Goal: Check status: Check status

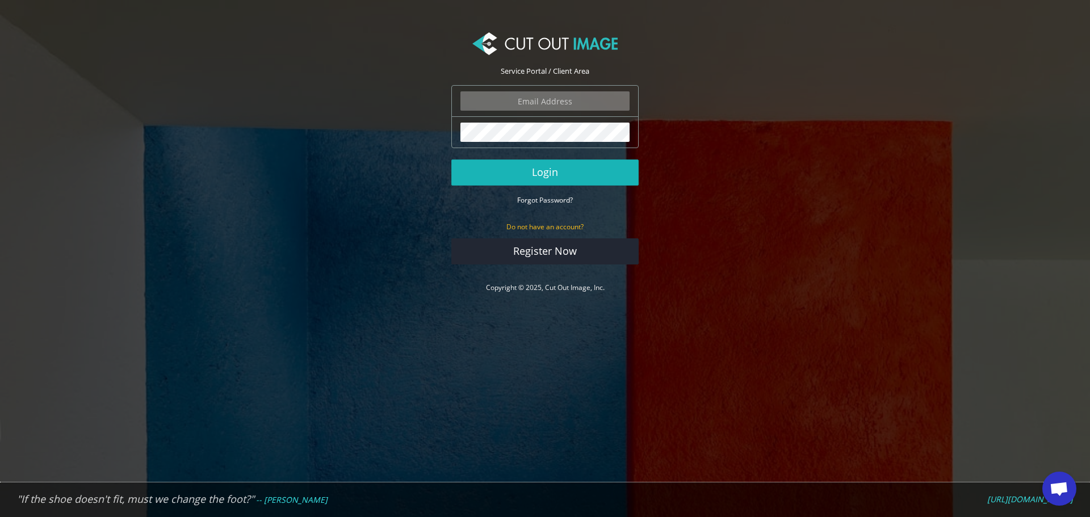
type input "f.brunner@pentagonsports.de"
click at [585, 176] on button "Login" at bounding box center [544, 173] width 187 height 26
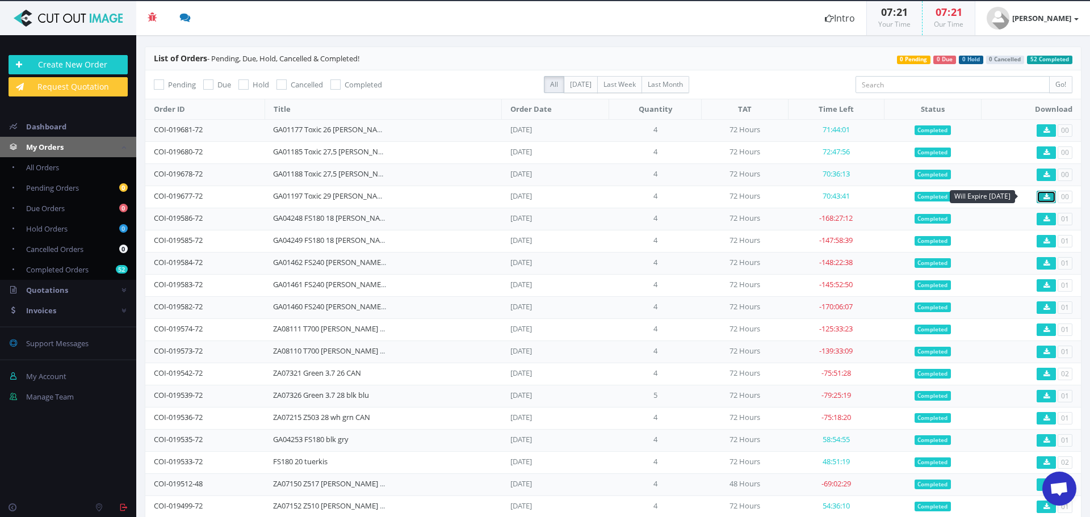
click at [1044, 196] on icon at bounding box center [1047, 197] width 6 height 7
click at [298, 194] on link "GA01197 Toxic 29 [PERSON_NAME]" at bounding box center [331, 196] width 117 height 10
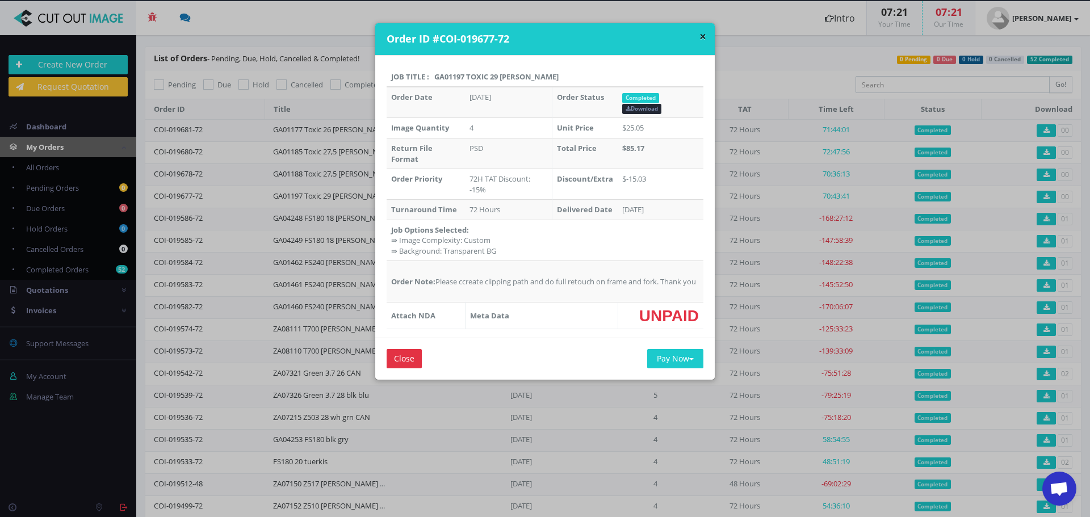
click at [443, 76] on th "Job Title : GA01197 Toxic 29 [PERSON_NAME]" at bounding box center [545, 77] width 317 height 20
copy th "GA01197"
click at [701, 32] on button "×" at bounding box center [703, 37] width 7 height 12
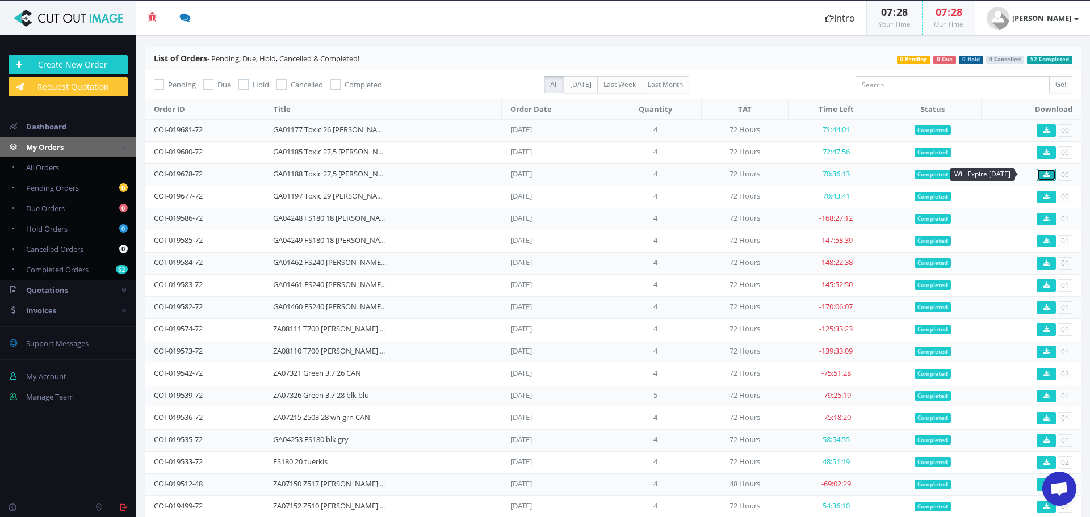
click at [1044, 174] on icon at bounding box center [1047, 174] width 6 height 7
click at [288, 173] on link "GA01188 Toxic 27,5 [PERSON_NAME] beige" at bounding box center [344, 174] width 143 height 10
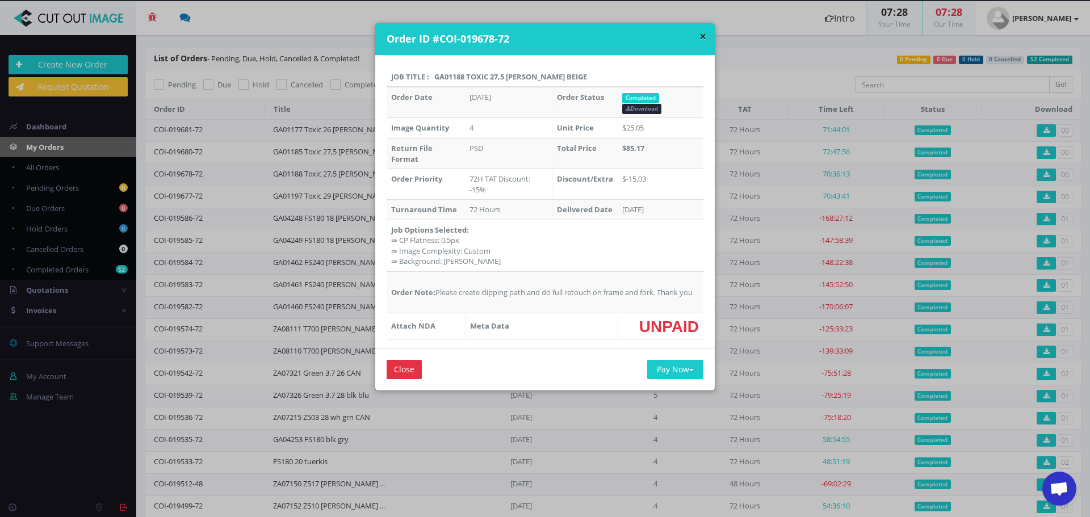
click at [440, 81] on th "Job Title : GA01188 Toxic 27,5 [PERSON_NAME] beige" at bounding box center [545, 77] width 317 height 20
copy th "GA01188"
click at [700, 32] on button "×" at bounding box center [703, 37] width 7 height 12
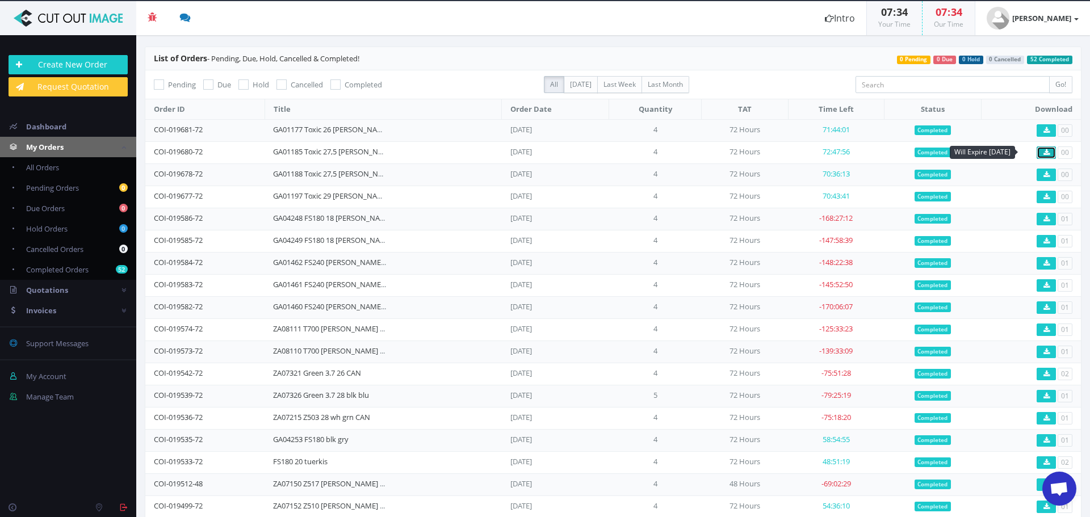
click at [1044, 154] on icon at bounding box center [1047, 152] width 6 height 7
click at [294, 155] on link "GA01185 Toxic 27,5 [PERSON_NAME] [PERSON_NAME]" at bounding box center [364, 151] width 182 height 10
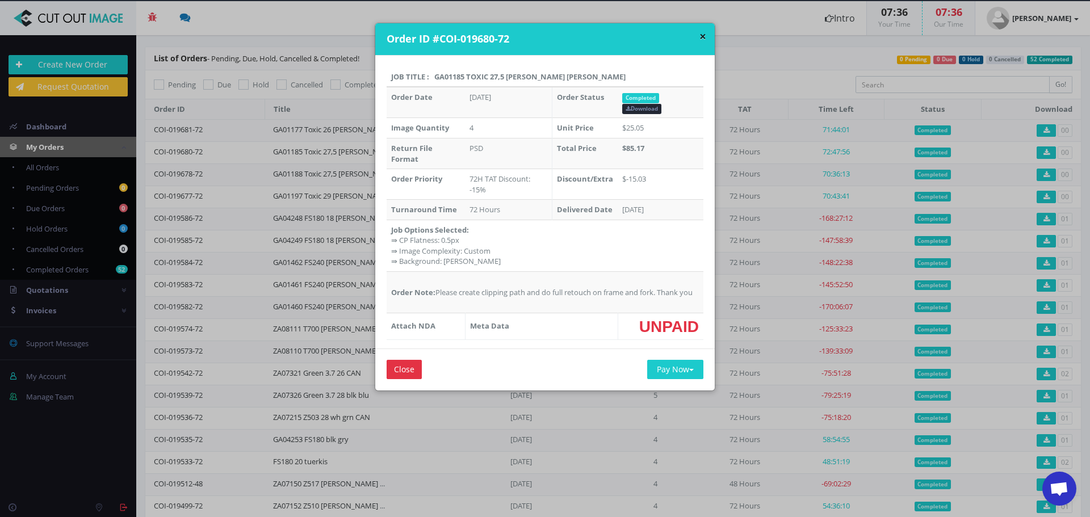
click at [445, 75] on th "Job Title : GA01185 Toxic 27,5 [PERSON_NAME] [PERSON_NAME]" at bounding box center [545, 77] width 317 height 20
copy th "GA01185"
click at [700, 38] on button "×" at bounding box center [703, 37] width 7 height 12
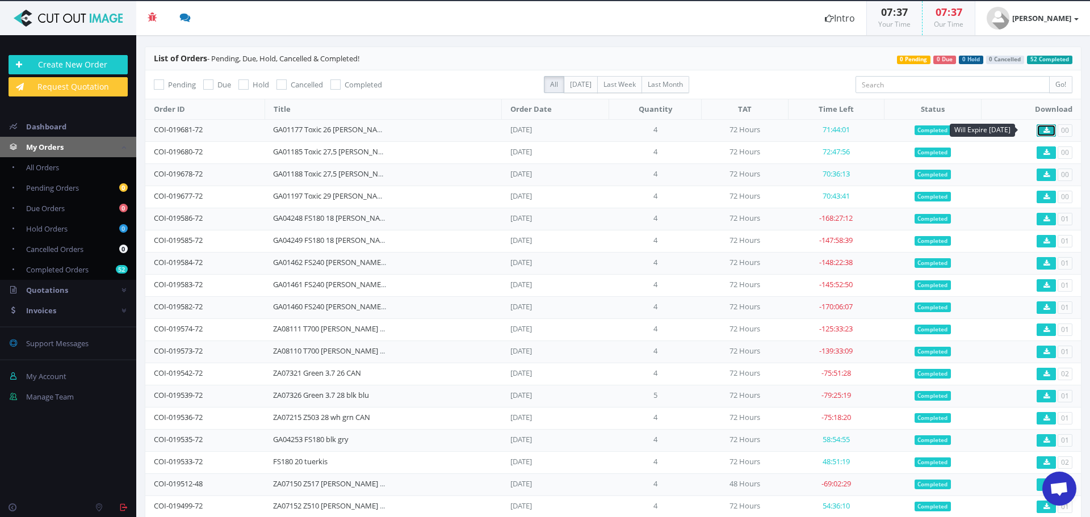
drag, startPoint x: 1043, startPoint y: 129, endPoint x: 1024, endPoint y: 143, distance: 24.0
click at [1044, 131] on icon at bounding box center [1047, 130] width 6 height 7
click at [282, 126] on link "GA01177 Toxic 26 [PERSON_NAME] [PERSON_NAME]" at bounding box center [361, 129] width 176 height 10
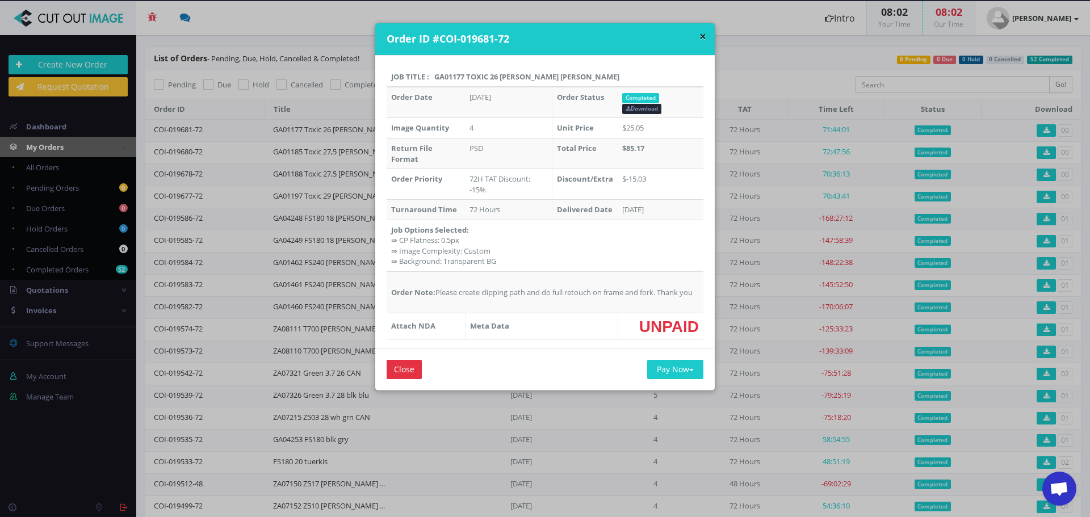
click at [437, 74] on th "Job Title : GA01177 Toxic 26 [PERSON_NAME] [PERSON_NAME]" at bounding box center [545, 77] width 317 height 20
copy th "GA01177"
click at [392, 378] on input "Close" at bounding box center [404, 369] width 35 height 19
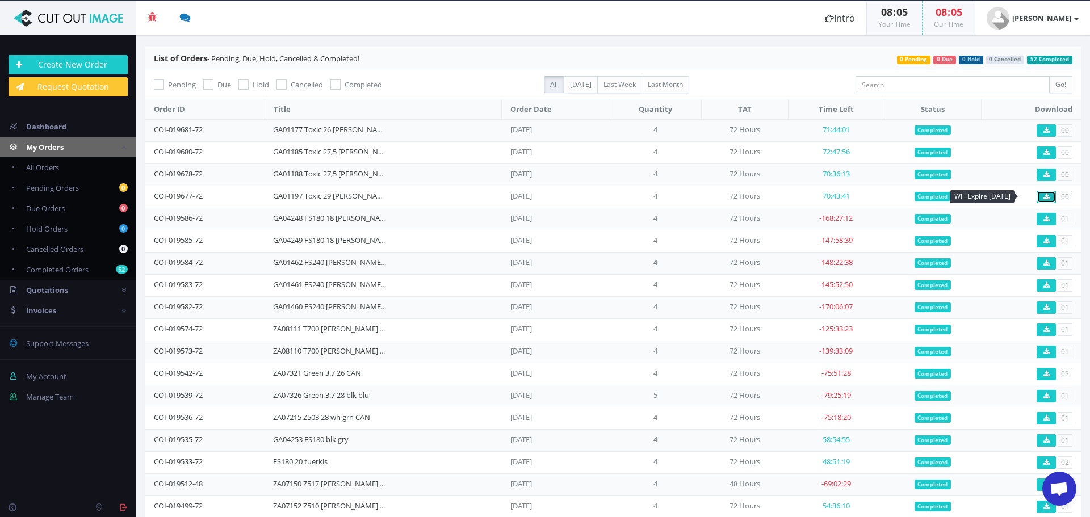
click at [1037, 194] on link at bounding box center [1046, 197] width 19 height 12
click at [171, 195] on link "COI-019677-72" at bounding box center [178, 196] width 49 height 10
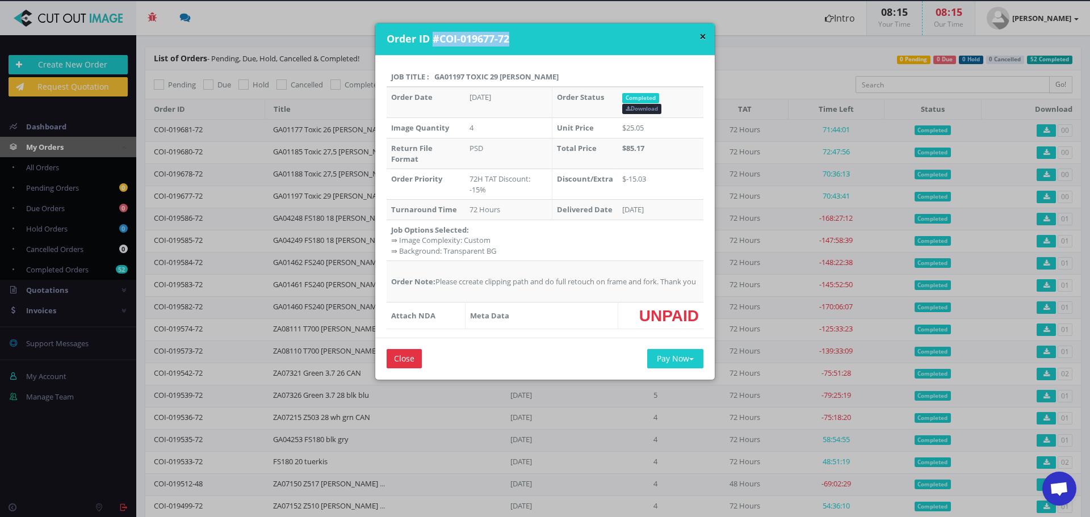
drag, startPoint x: 431, startPoint y: 36, endPoint x: 517, endPoint y: 35, distance: 85.8
click at [517, 35] on h4 "Order ID #COI-019677-72" at bounding box center [547, 39] width 320 height 15
copy h4 "#COI-019677-72"
